Goal: Communication & Community: Connect with others

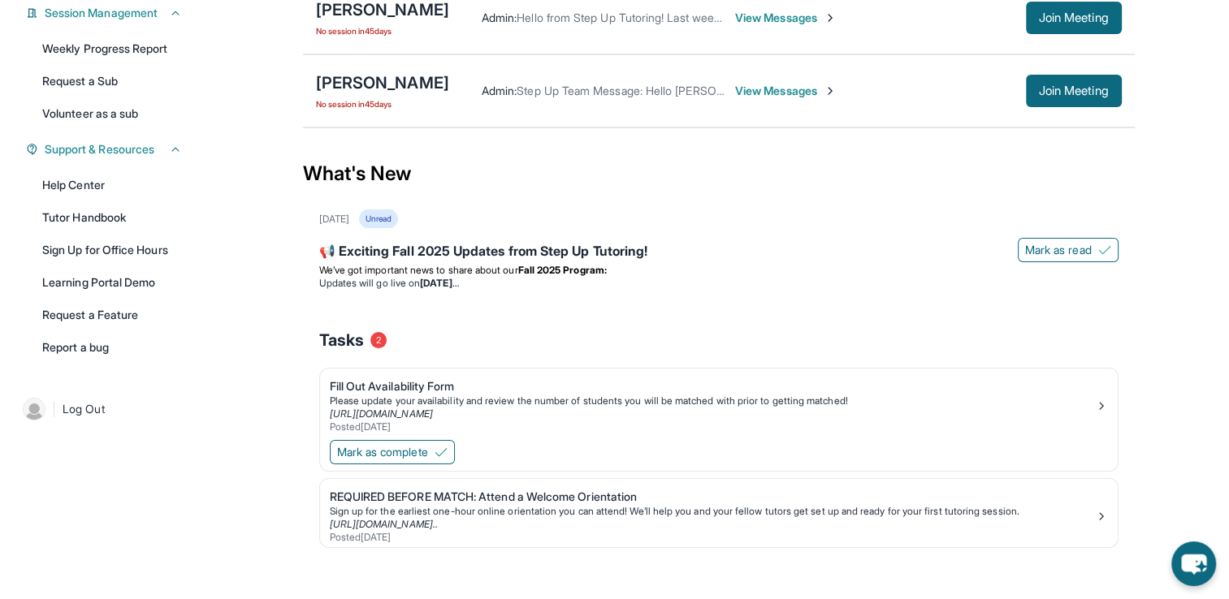
scroll to position [270, 0]
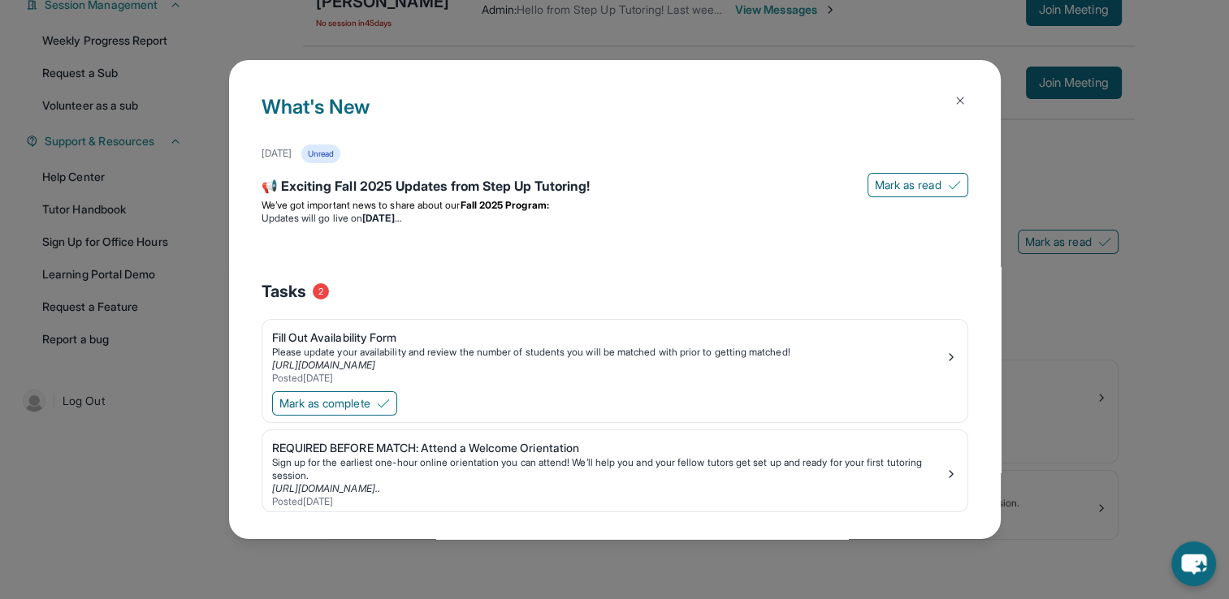
drag, startPoint x: 943, startPoint y: 99, endPoint x: 939, endPoint y: 112, distance: 13.6
click at [953, 99] on img at bounding box center [959, 100] width 13 height 13
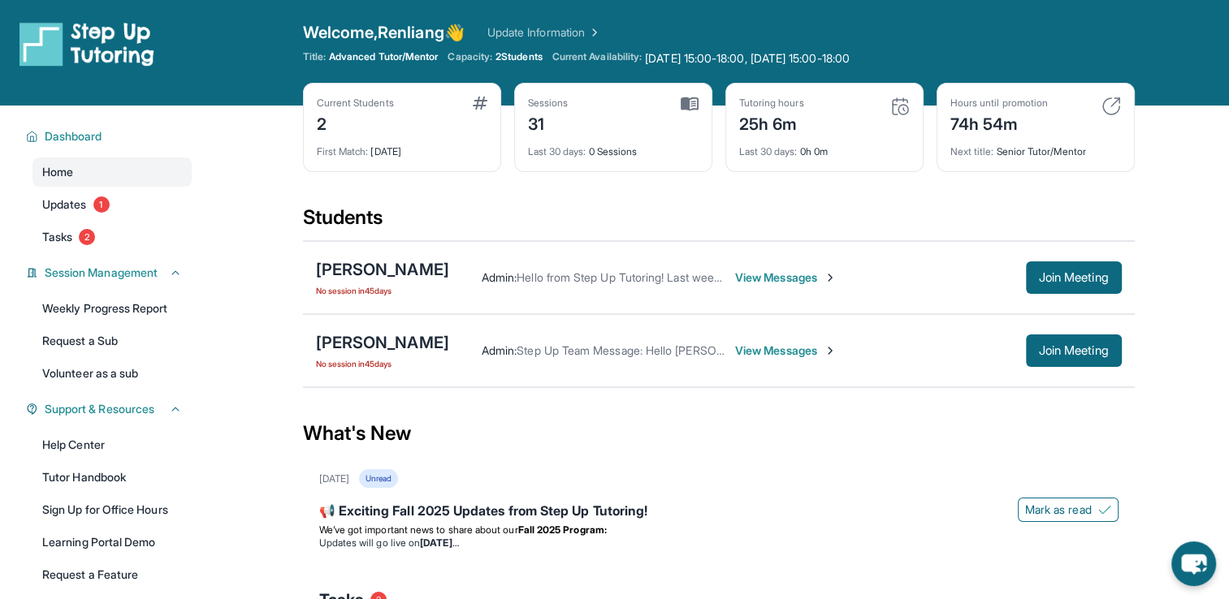
scroll to position [0, 0]
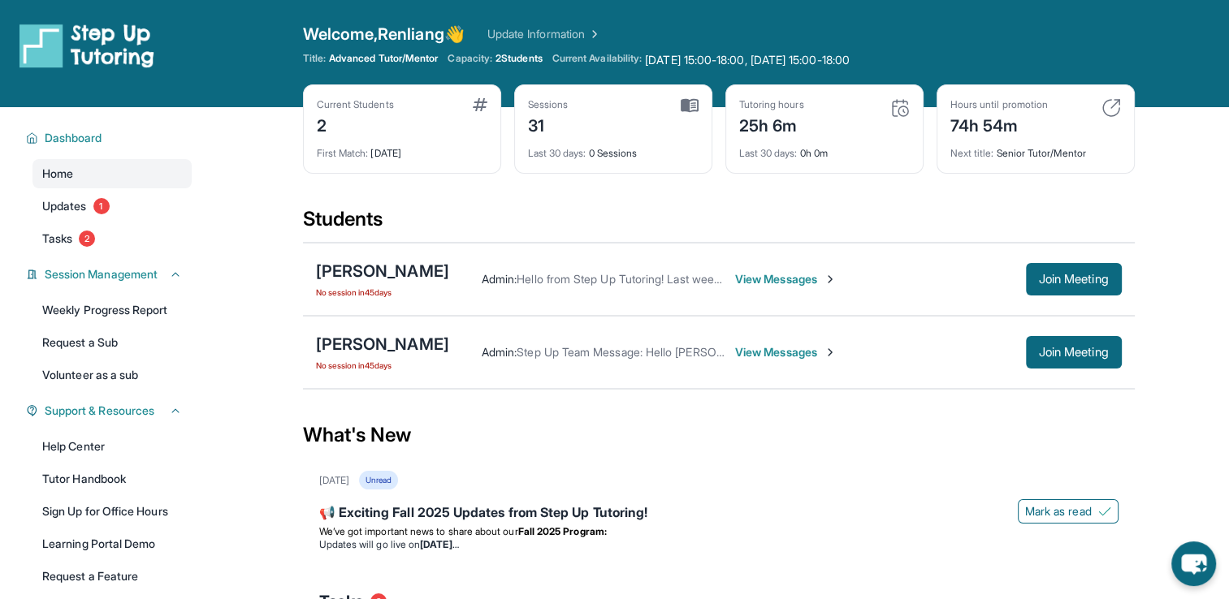
click at [754, 282] on span "View Messages" at bounding box center [786, 279] width 102 height 16
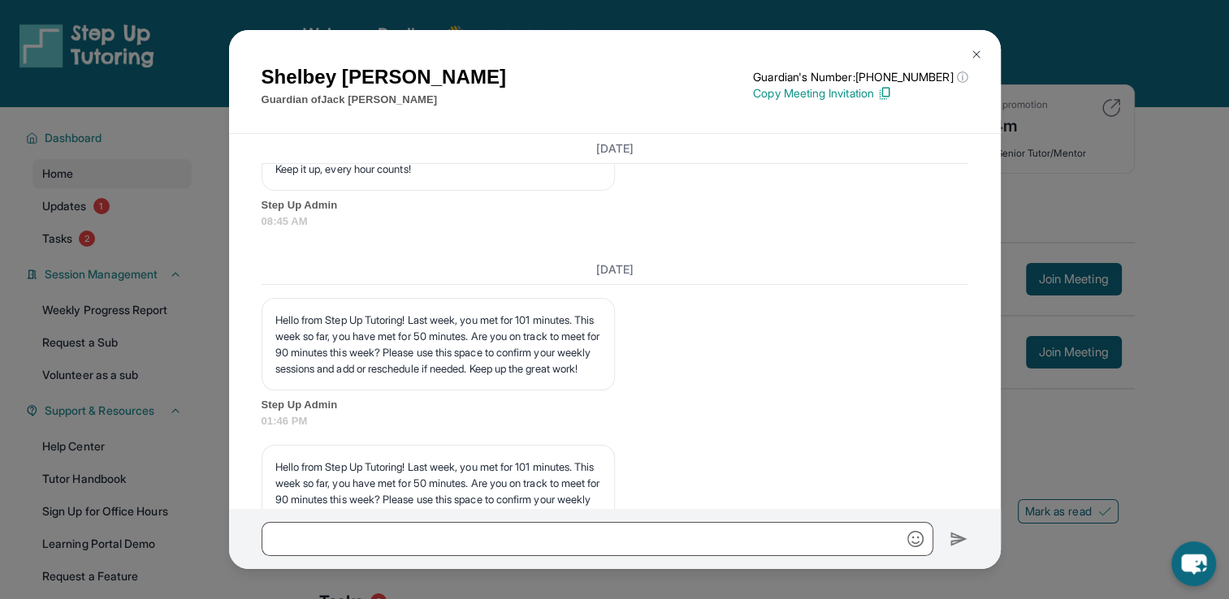
scroll to position [12416, 0]
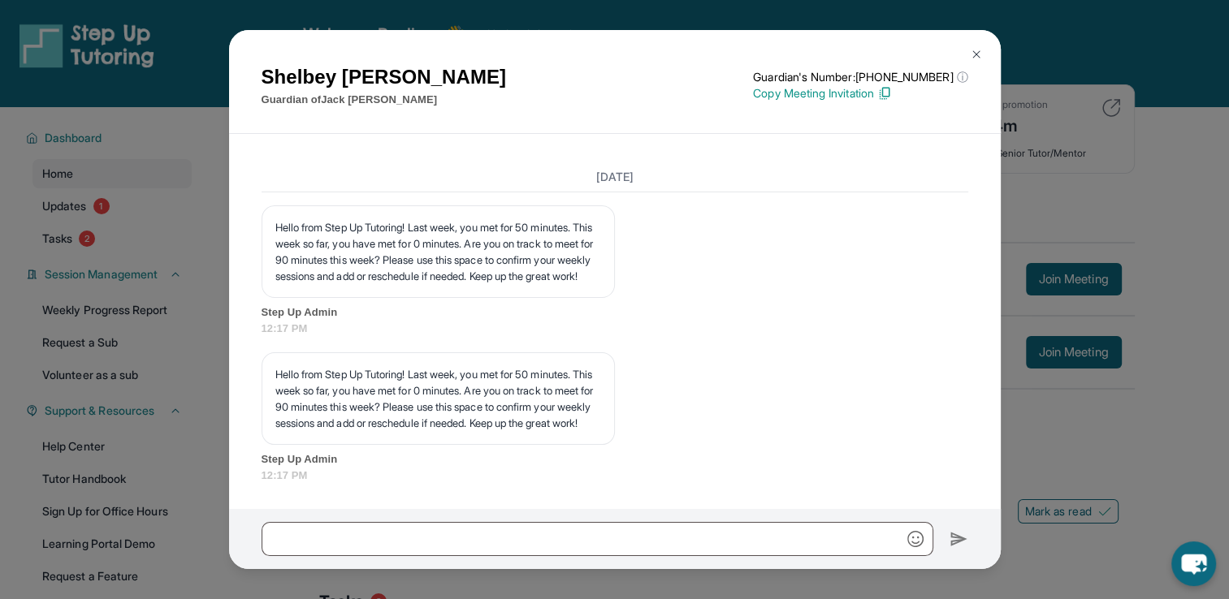
click at [972, 54] on img at bounding box center [976, 54] width 13 height 13
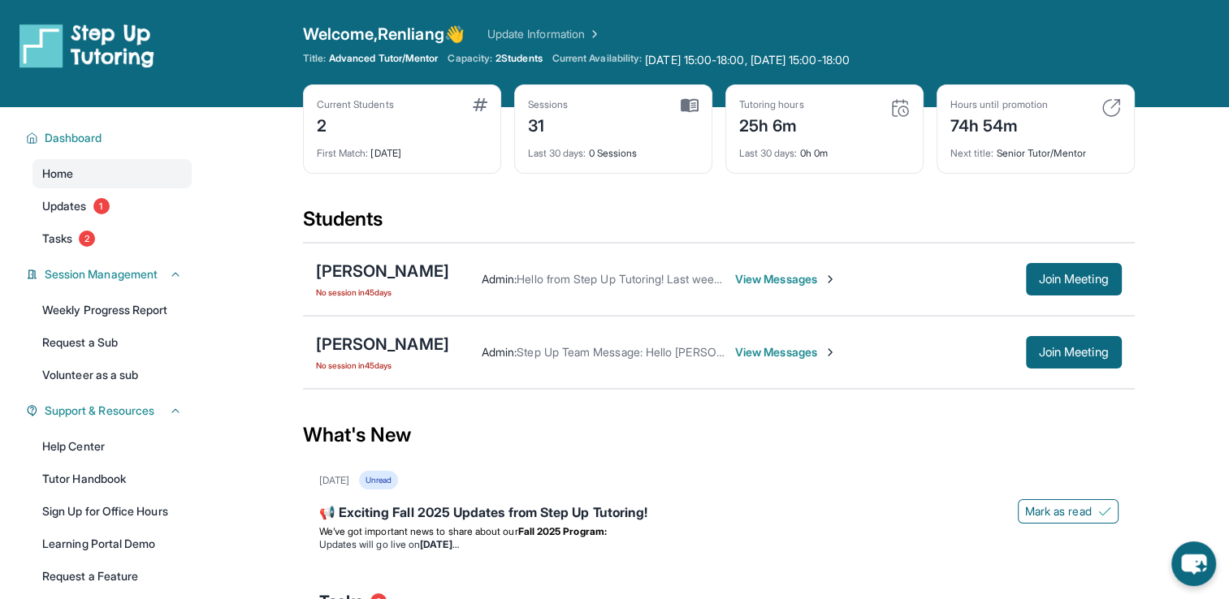
click at [747, 282] on span "View Messages" at bounding box center [786, 279] width 102 height 16
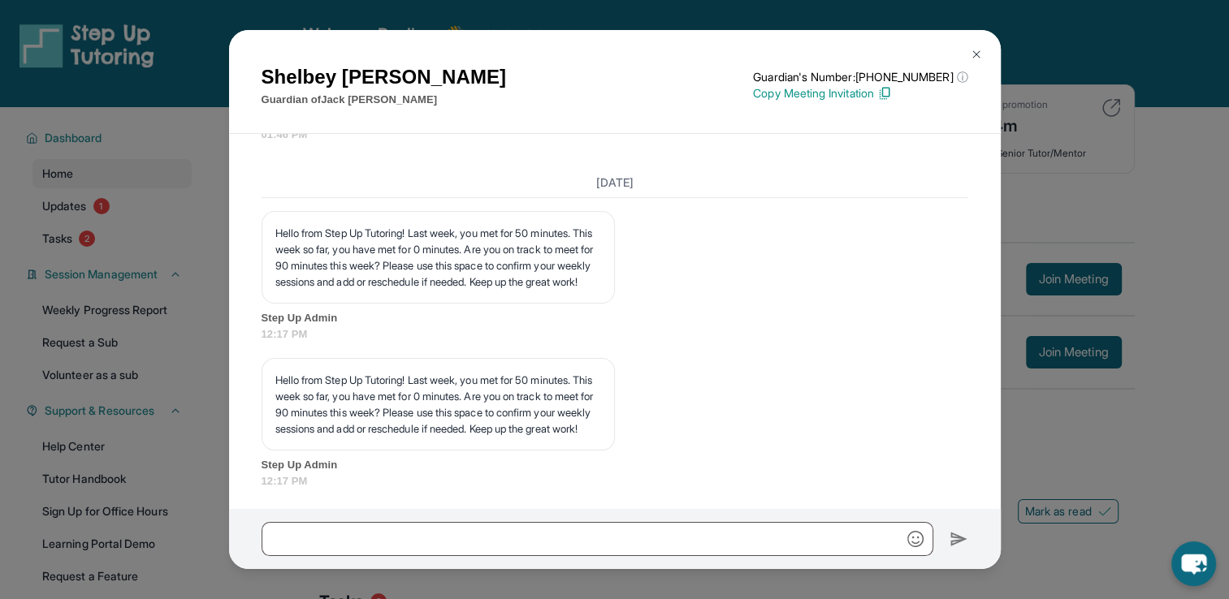
scroll to position [11766, 0]
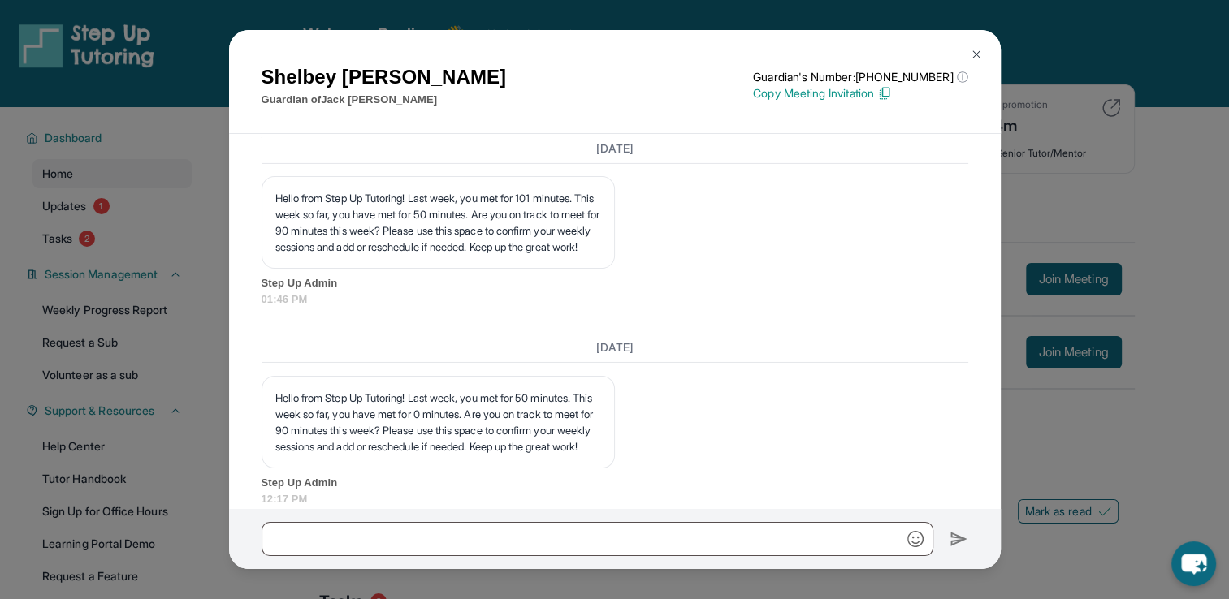
click at [970, 48] on img at bounding box center [976, 54] width 13 height 13
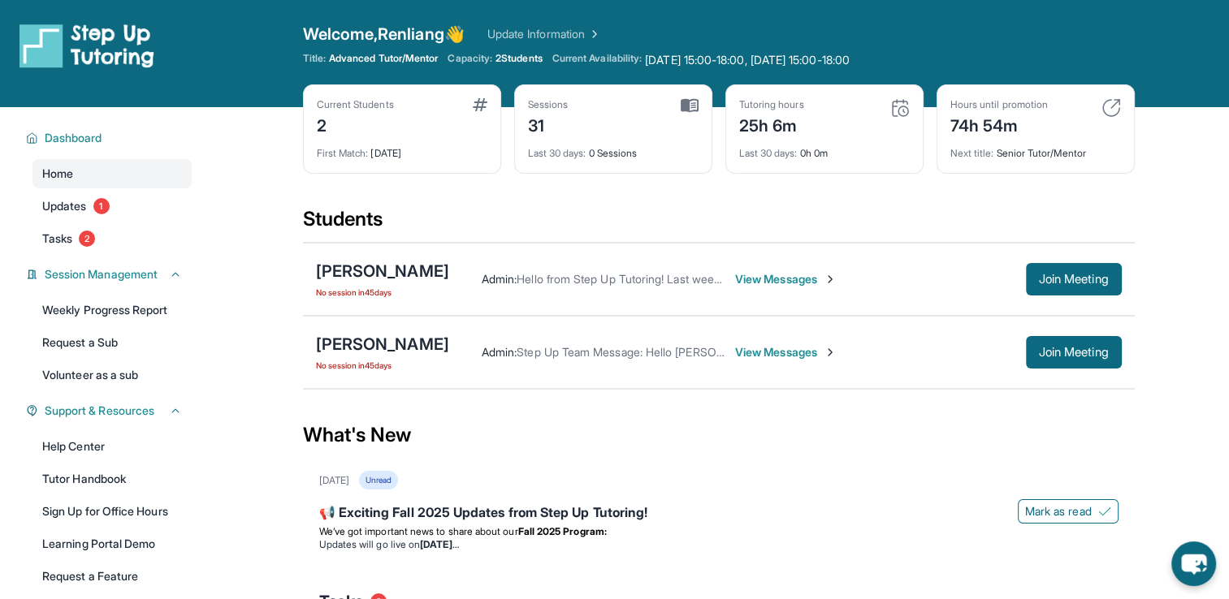
click at [763, 282] on span "View Messages" at bounding box center [786, 279] width 102 height 16
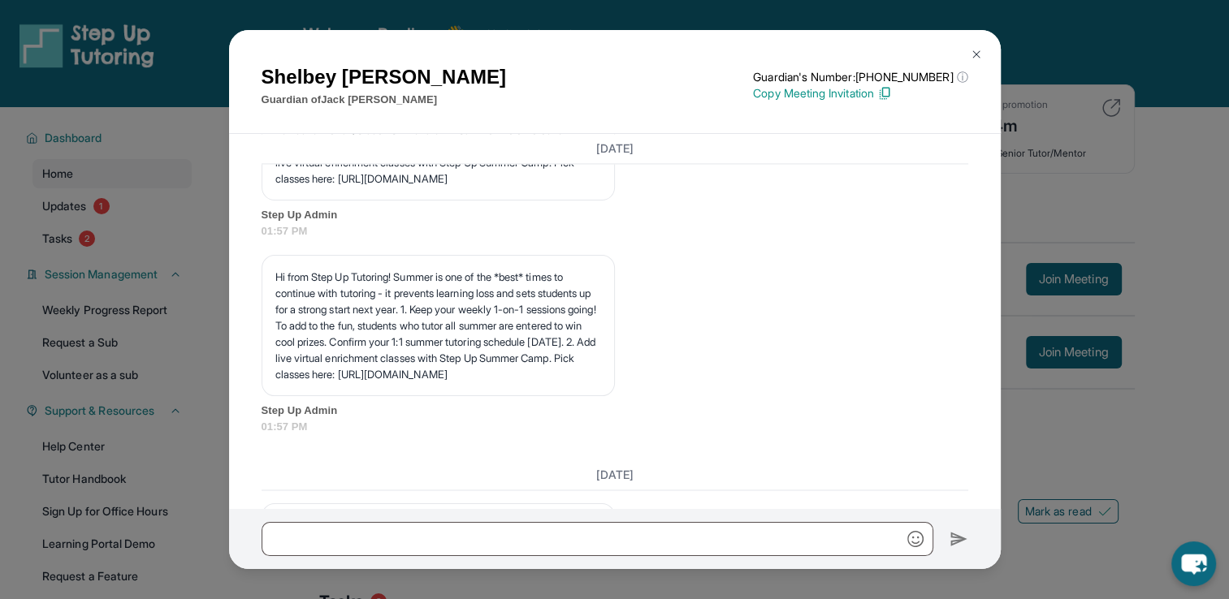
scroll to position [8761, 0]
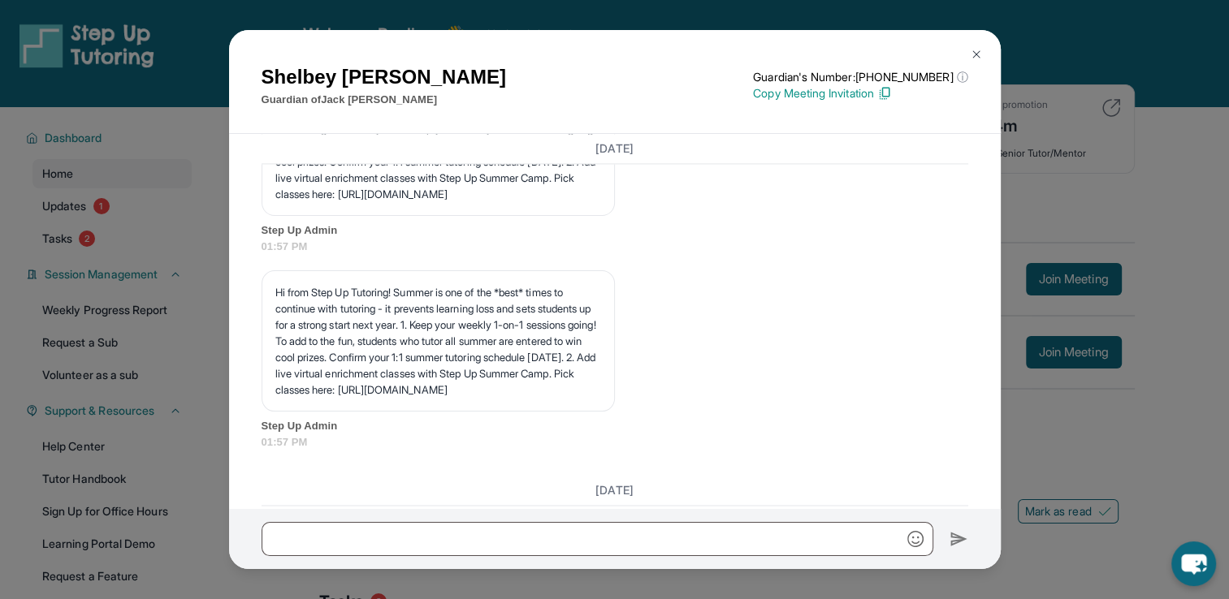
click at [892, 90] on img at bounding box center [884, 93] width 15 height 15
click at [972, 45] on button at bounding box center [976, 54] width 32 height 32
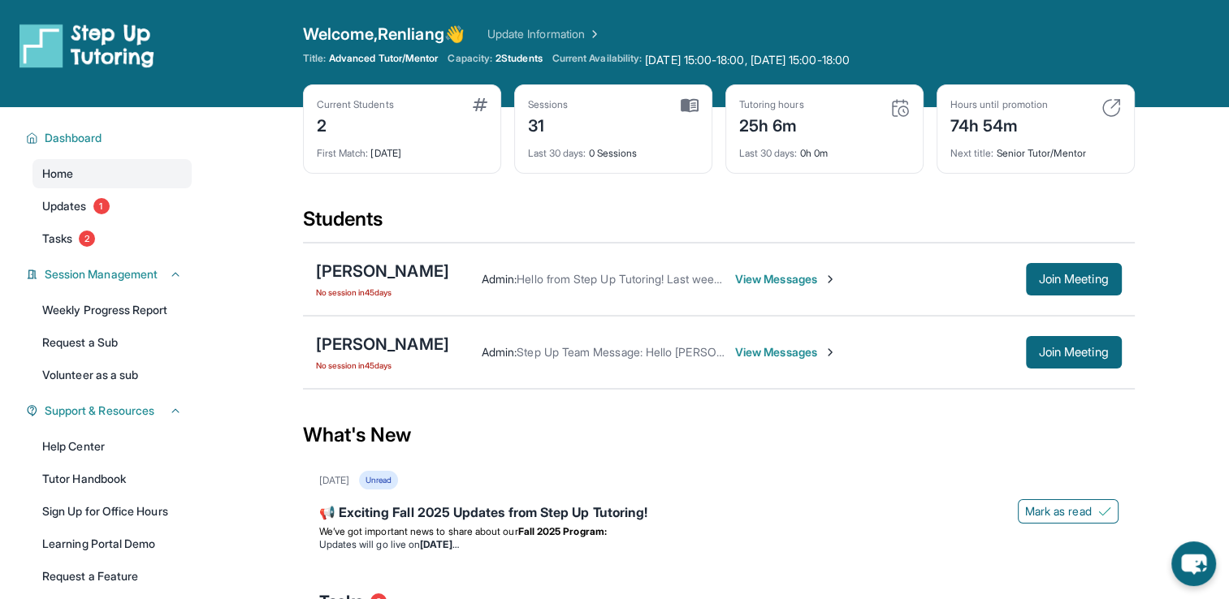
click at [759, 283] on span "View Messages" at bounding box center [786, 279] width 102 height 16
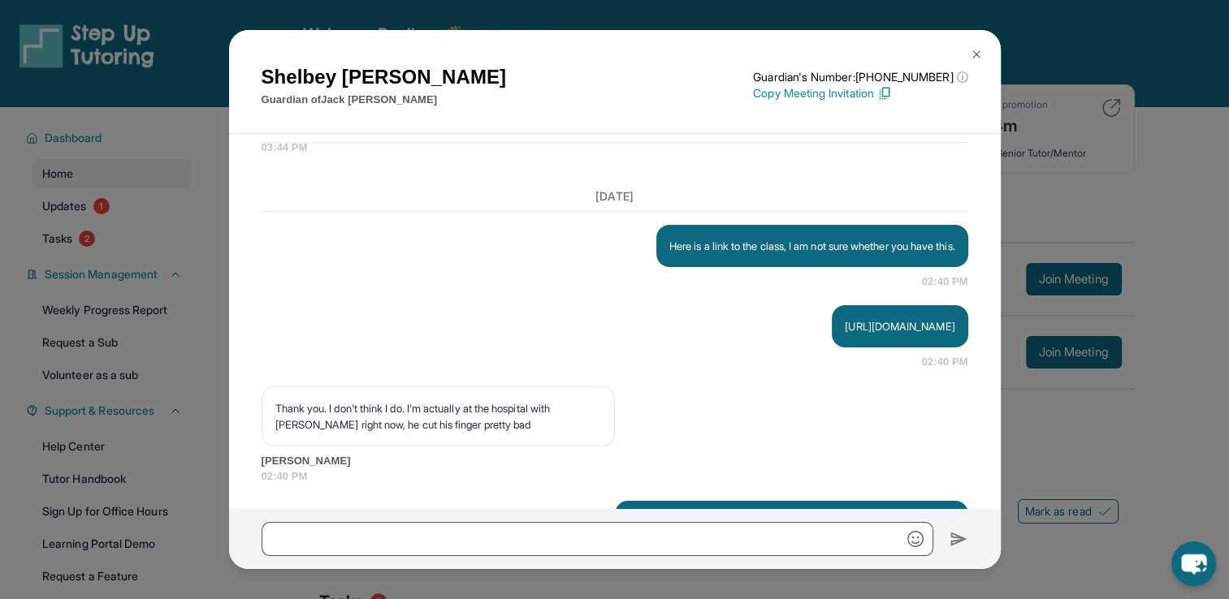
scroll to position [1605, 0]
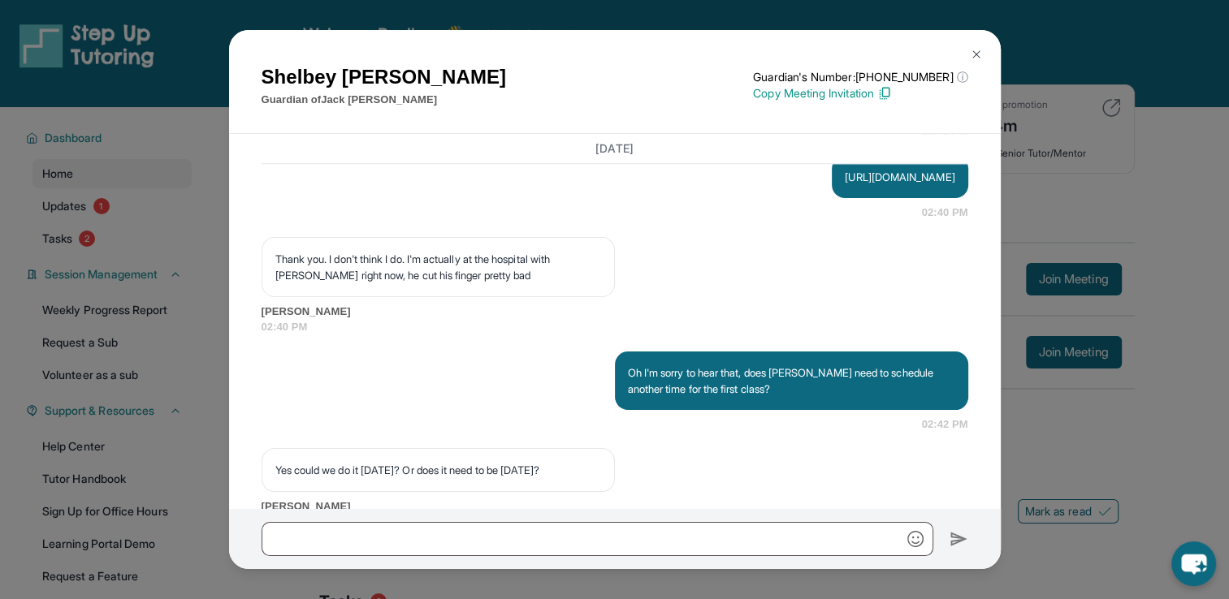
click at [973, 63] on button at bounding box center [976, 54] width 32 height 32
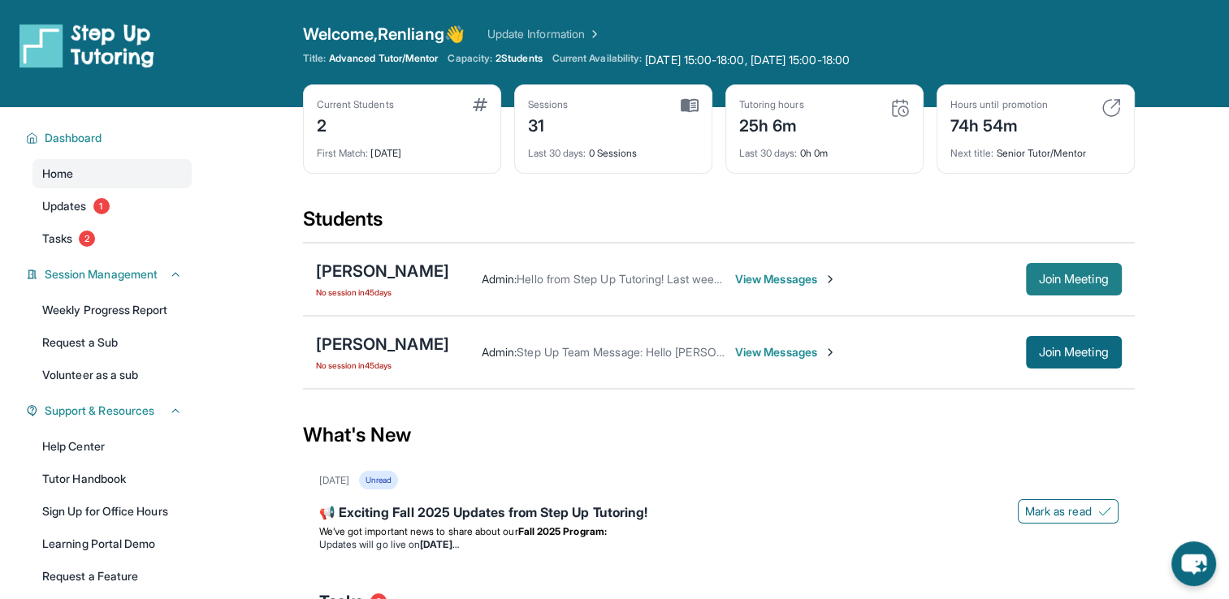
click at [1095, 276] on span "Join Meeting" at bounding box center [1074, 279] width 70 height 10
